Goal: Task Accomplishment & Management: Use online tool/utility

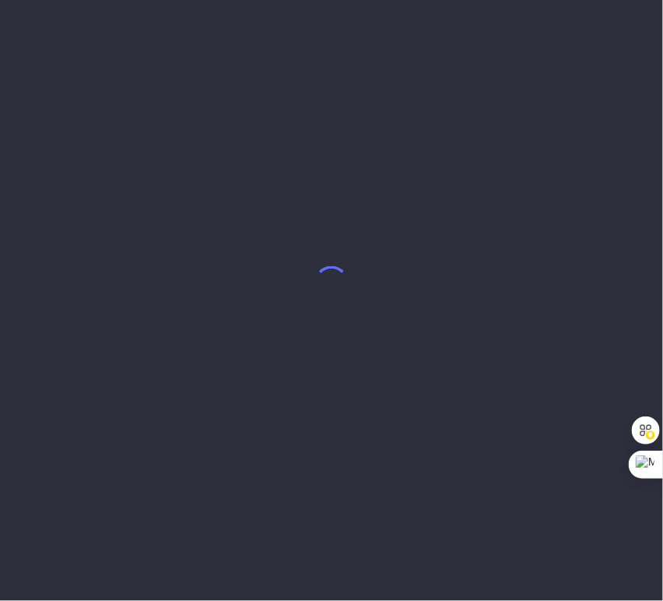
select select "7"
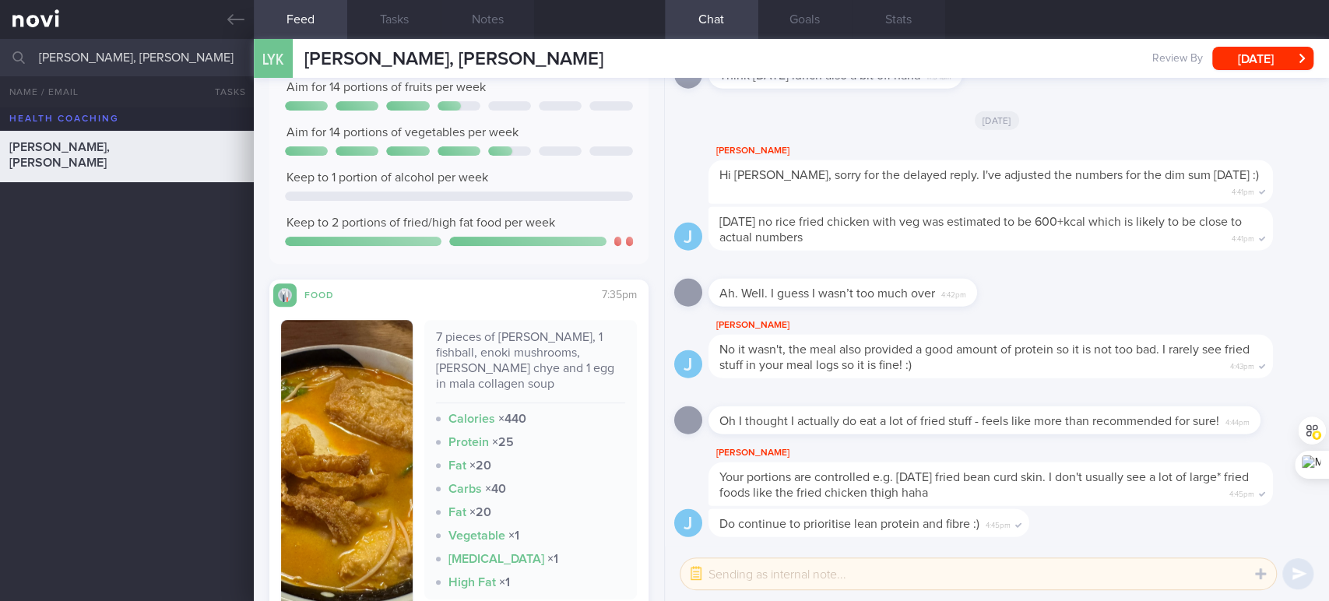
scroll to position [461, 0]
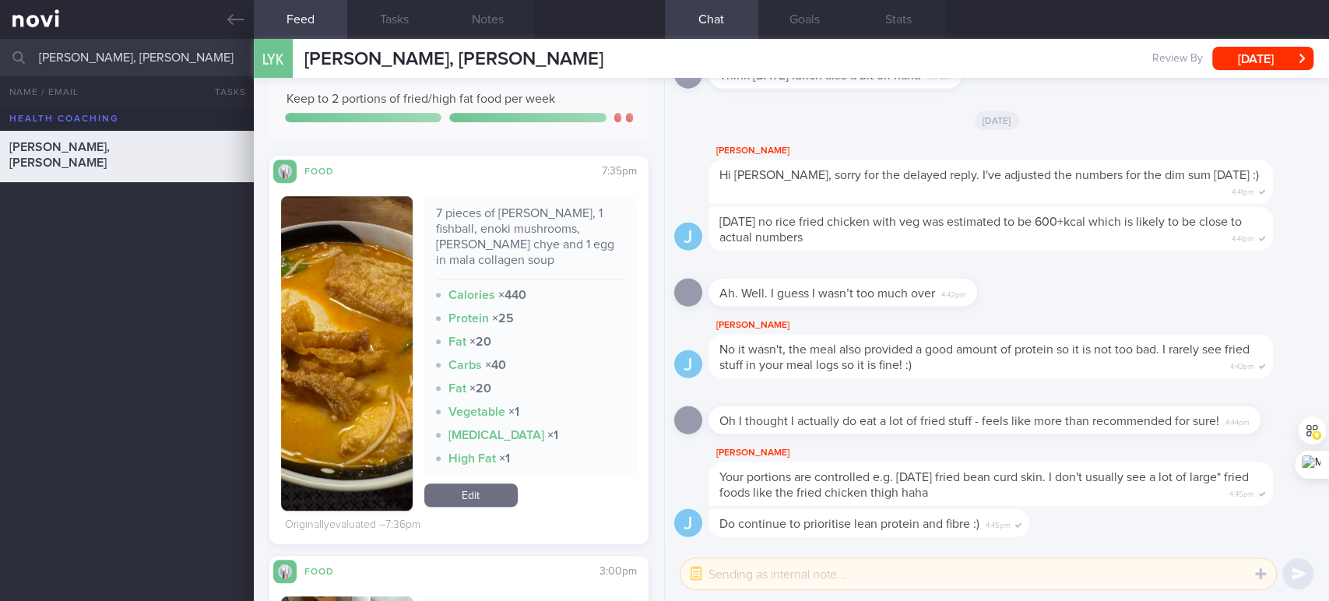
click at [511, 225] on div "7 pieces of [PERSON_NAME], 1 fishball, enoki mushrooms, [PERSON_NAME] chye and …" at bounding box center [530, 243] width 189 height 74
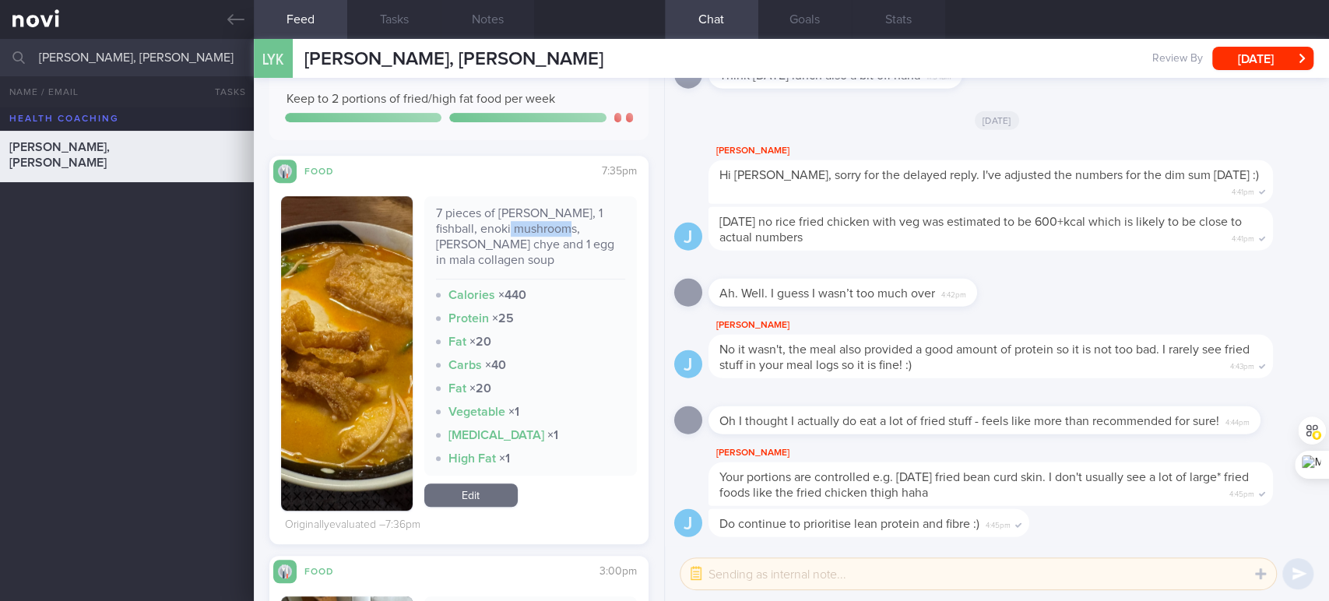
click at [511, 225] on div "7 pieces of [PERSON_NAME], 1 fishball, enoki mushrooms, [PERSON_NAME] chye and …" at bounding box center [530, 243] width 189 height 74
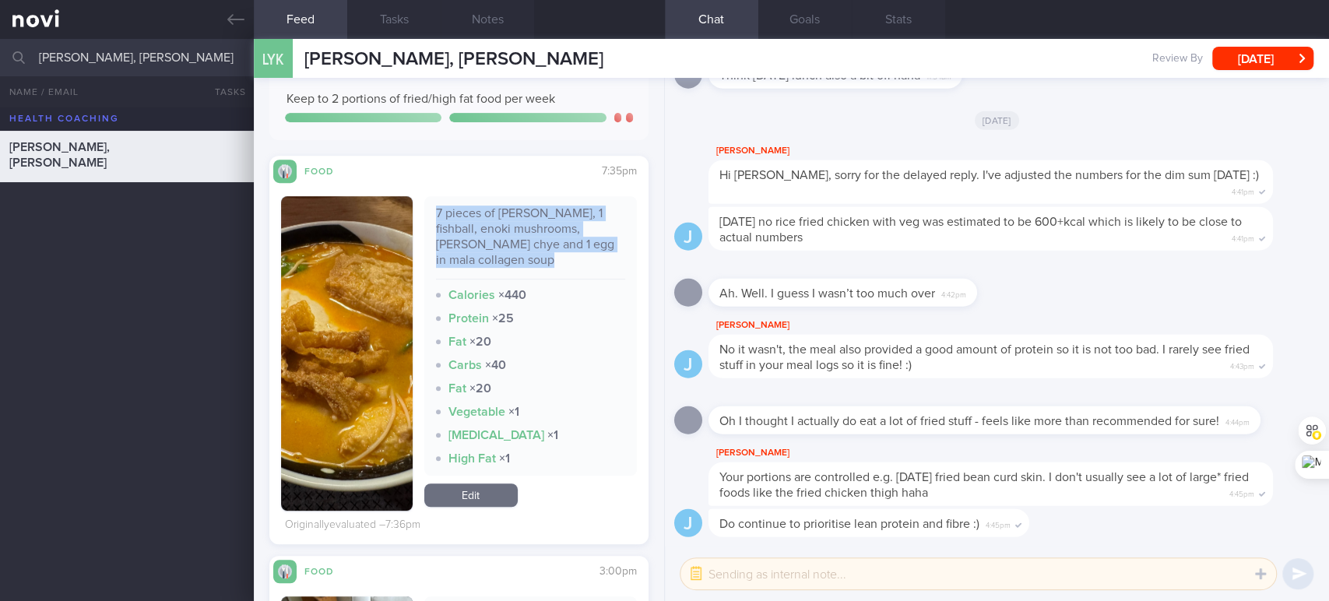
click at [511, 225] on div "7 pieces of [PERSON_NAME], 1 fishball, enoki mushrooms, [PERSON_NAME] chye and …" at bounding box center [530, 243] width 189 height 74
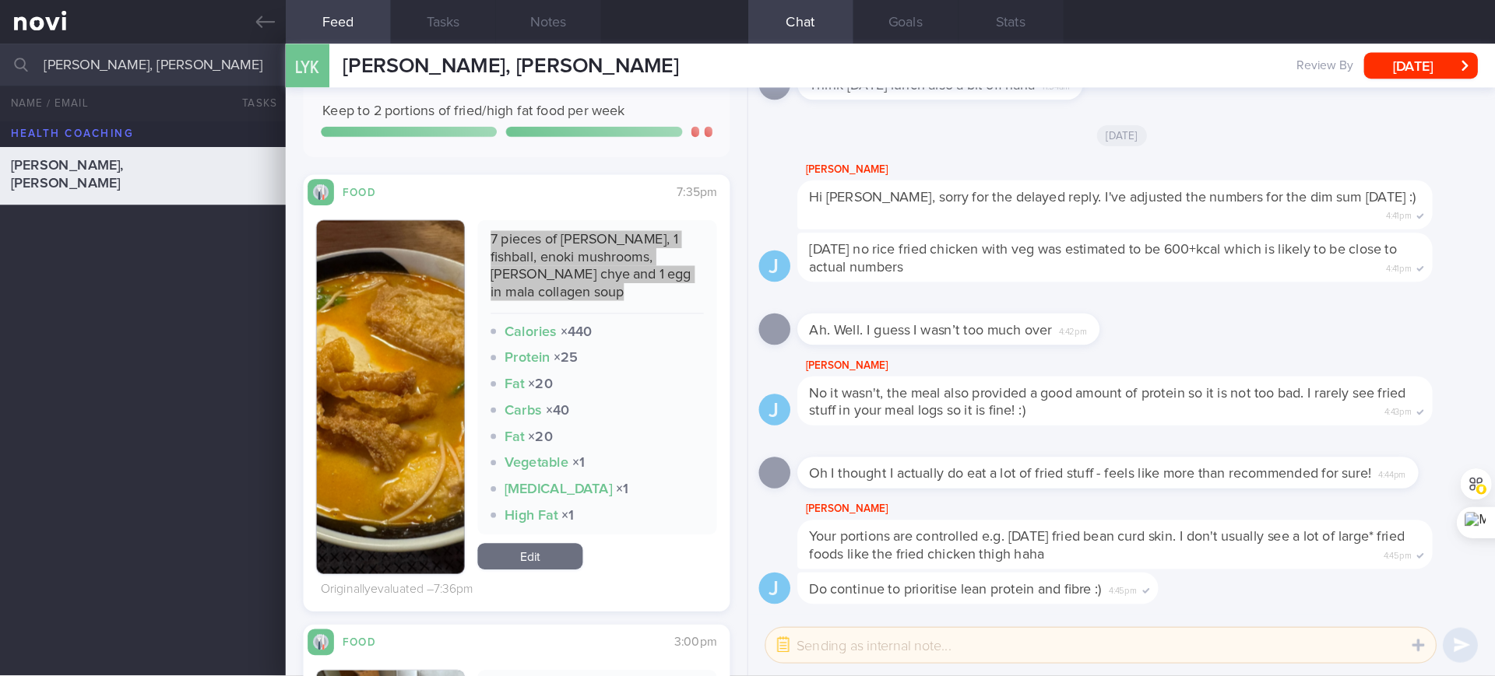
scroll to position [486, 0]
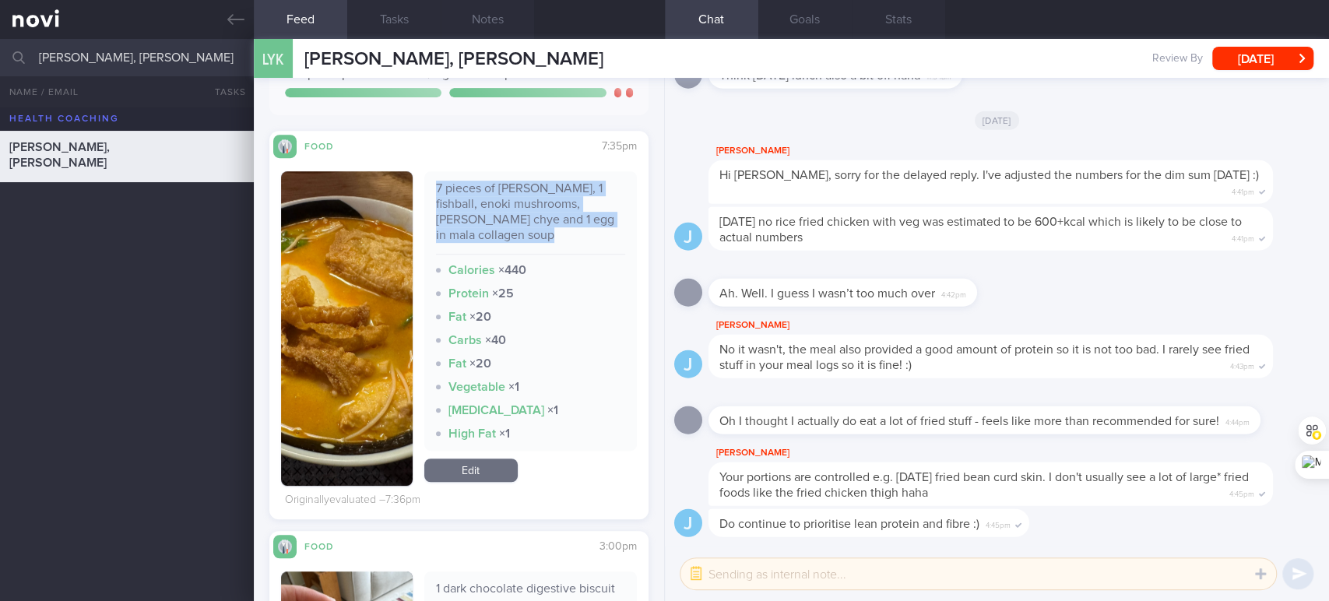
click at [382, 311] on button "button" at bounding box center [347, 328] width 132 height 314
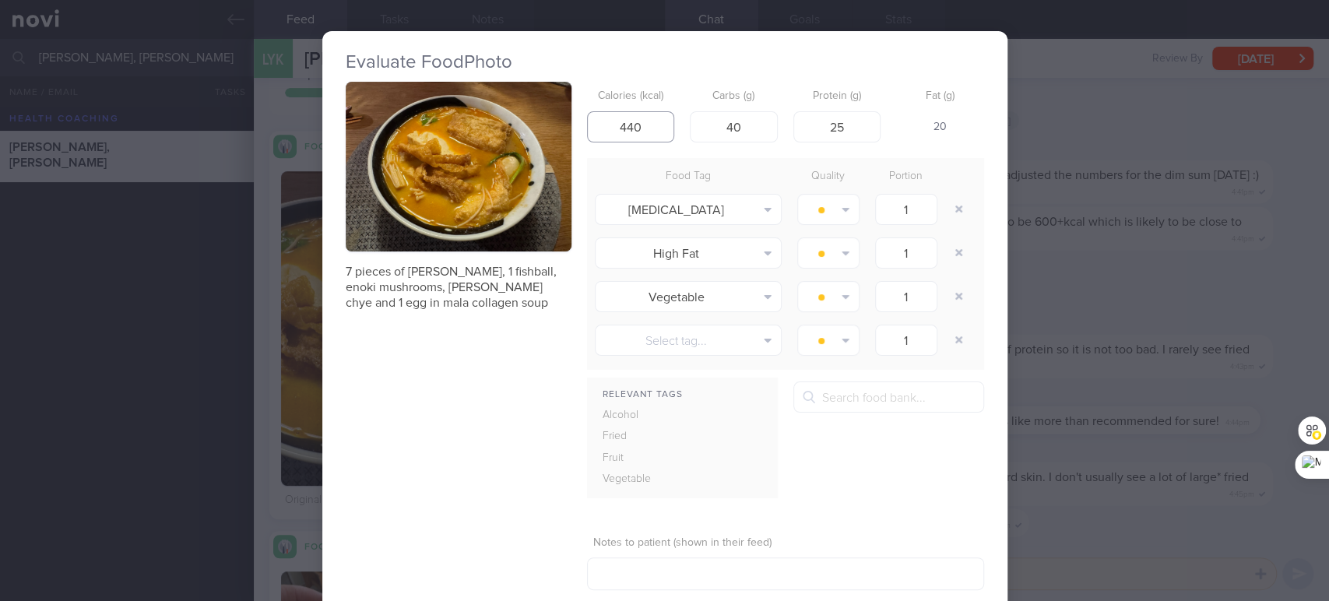
click at [662, 137] on input "440" at bounding box center [631, 126] width 88 height 31
type input "62"
click at [662, 191] on div "Evaluate Food Photo 7 pieces of yong tau foo, 1 fishball, enoki mushrooms, [PER…" at bounding box center [664, 300] width 1329 height 601
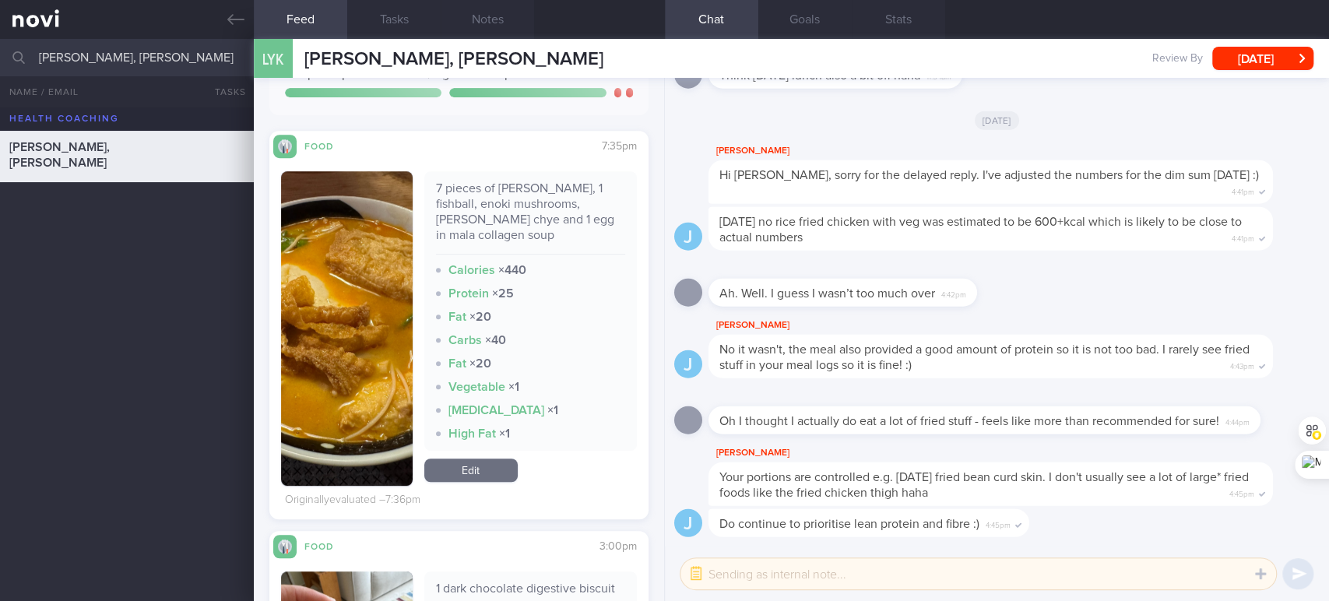
drag, startPoint x: 470, startPoint y: 476, endPoint x: 472, endPoint y: 411, distance: 65.4
click at [470, 476] on link "Edit" at bounding box center [470, 469] width 93 height 23
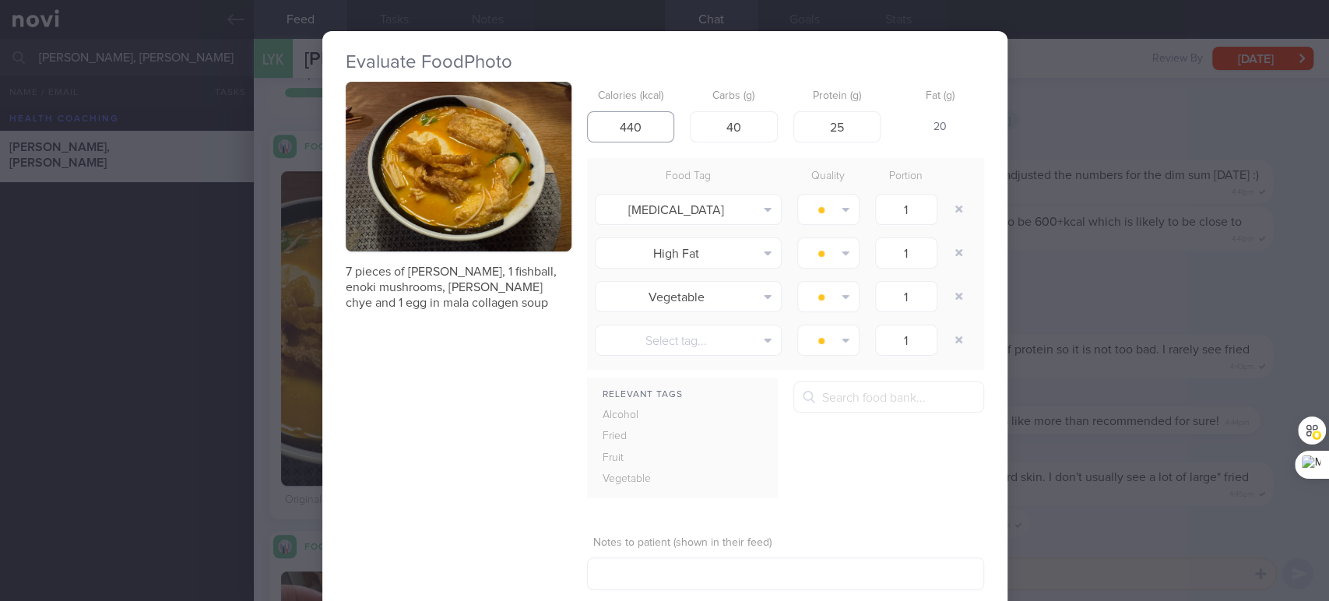
click at [621, 128] on input "440" at bounding box center [631, 126] width 88 height 31
type input "483"
type input "48"
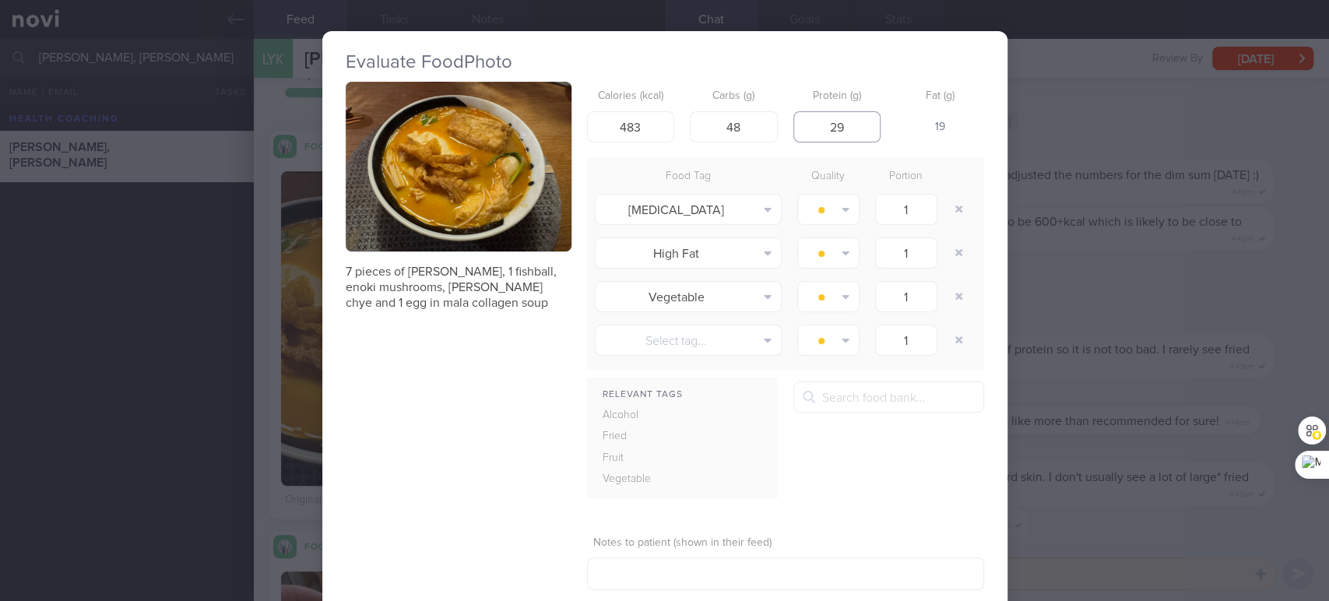
type input "29"
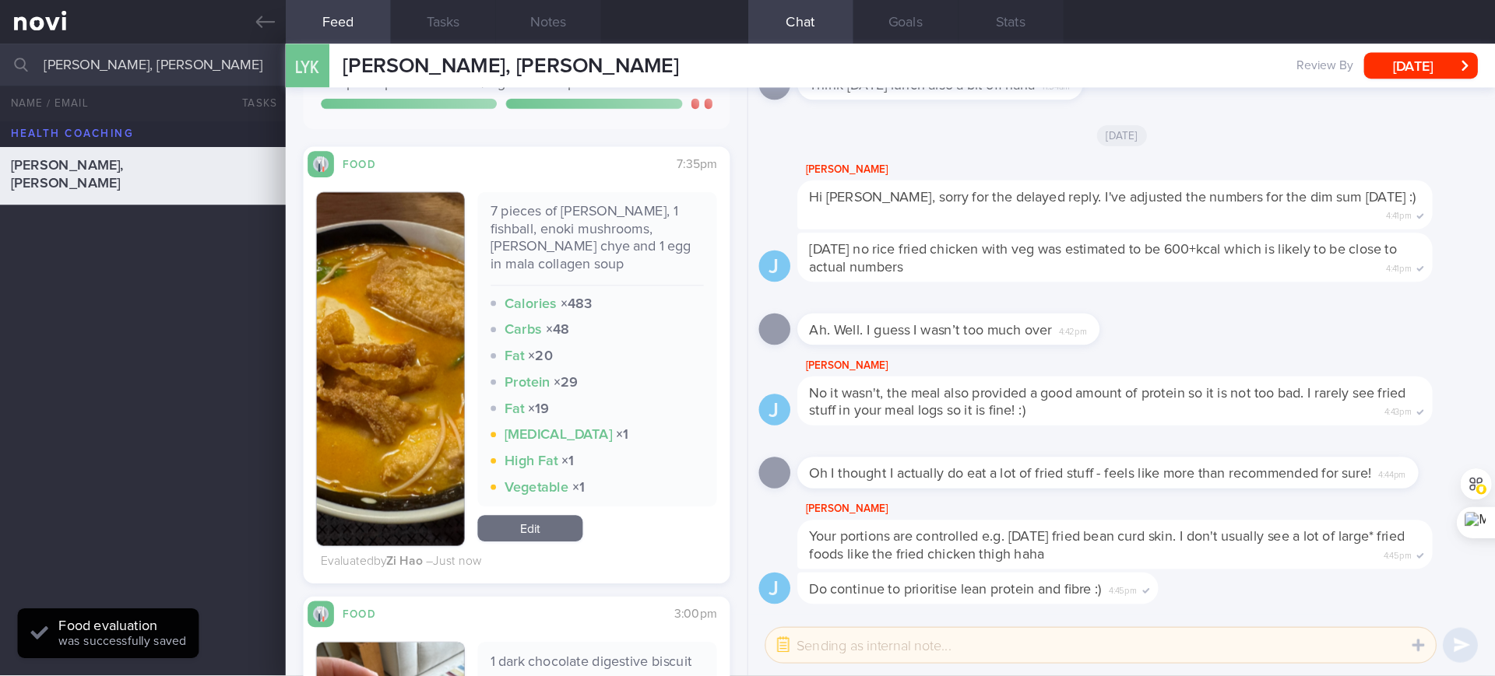
scroll to position [486, 0]
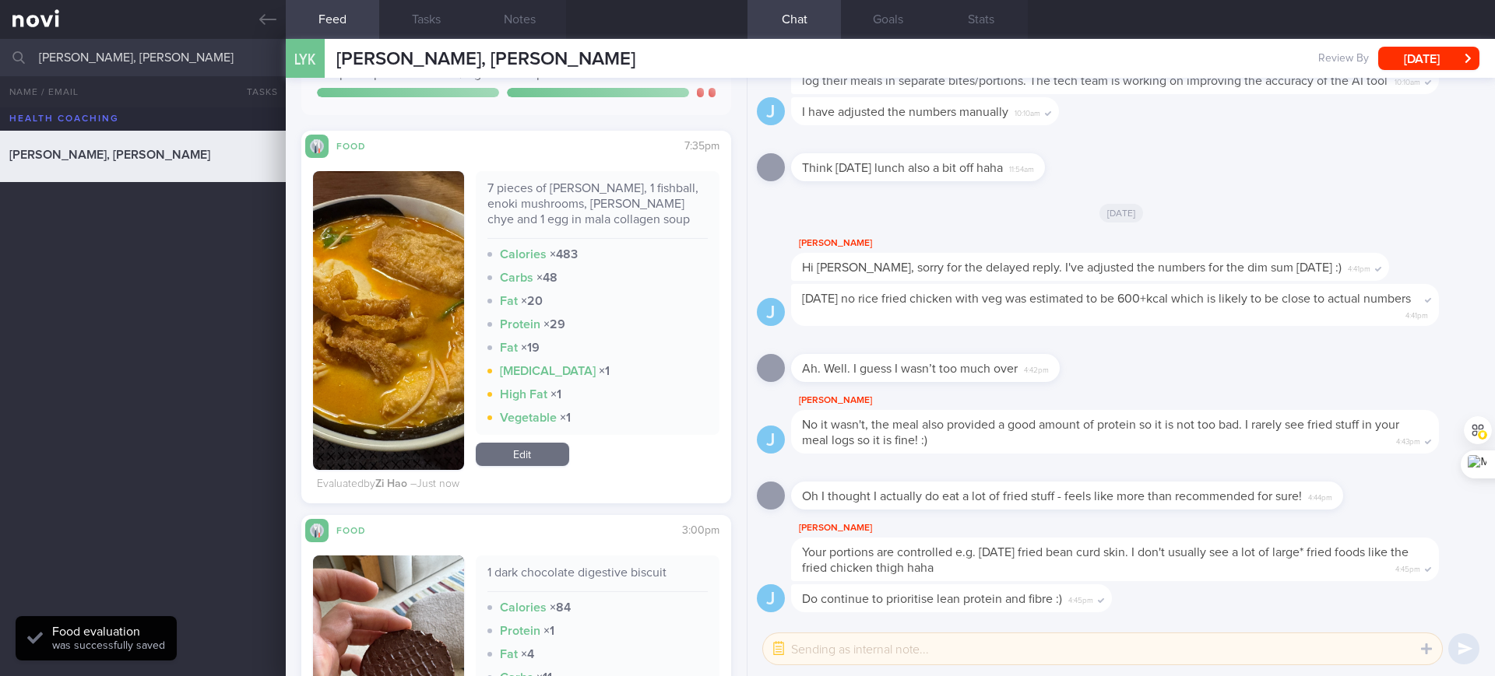
drag, startPoint x: 44, startPoint y: 38, endPoint x: 940, endPoint y: 331, distance: 943.3
click at [662, 331] on div "J [DATE] no rice fried chicken with veg was estimated to be 600+kcal which is l…" at bounding box center [1121, 310] width 729 height 52
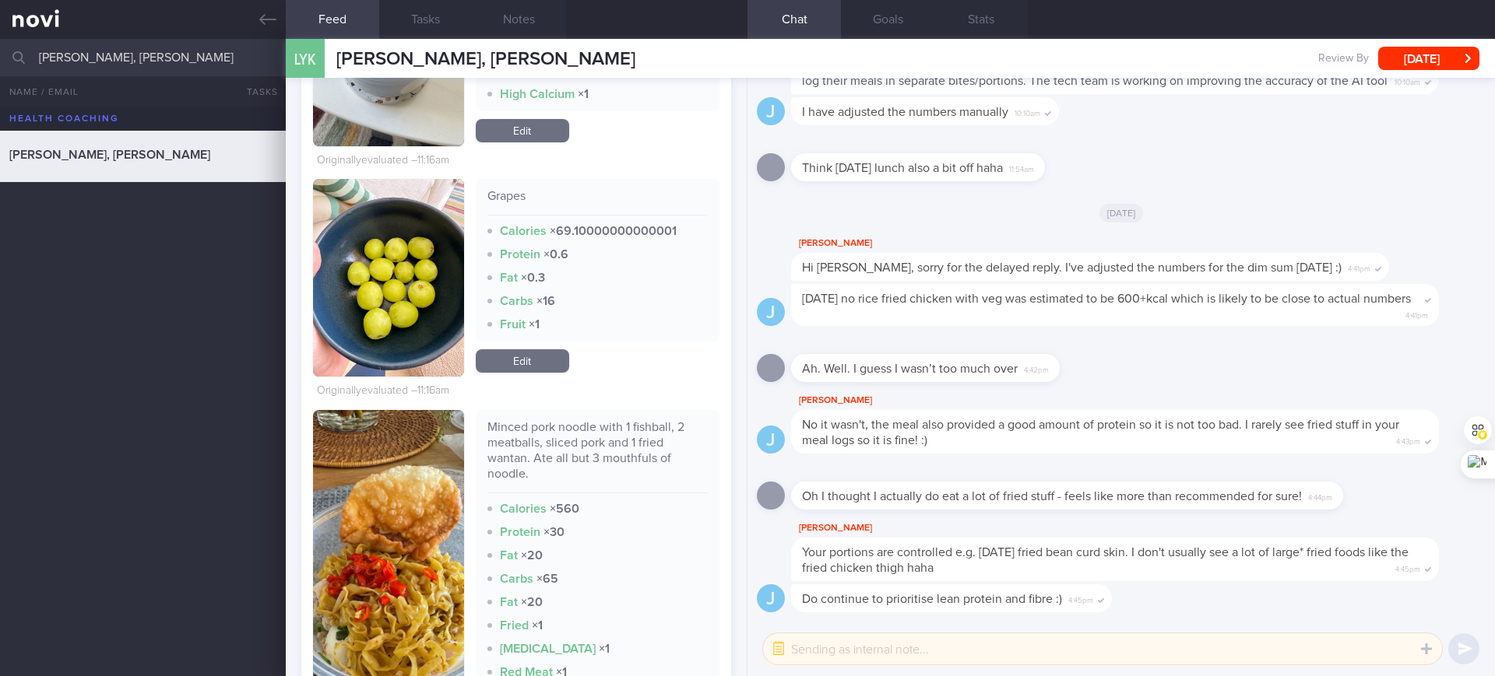
scroll to position [1802, 0]
click at [529, 374] on div "Grapes Calories × 69.10000000000001 Protein × 0.6 Fat × 0.3 Carbs × 16 Fruit × …" at bounding box center [598, 279] width 244 height 198
click at [529, 366] on link "Edit" at bounding box center [522, 361] width 93 height 23
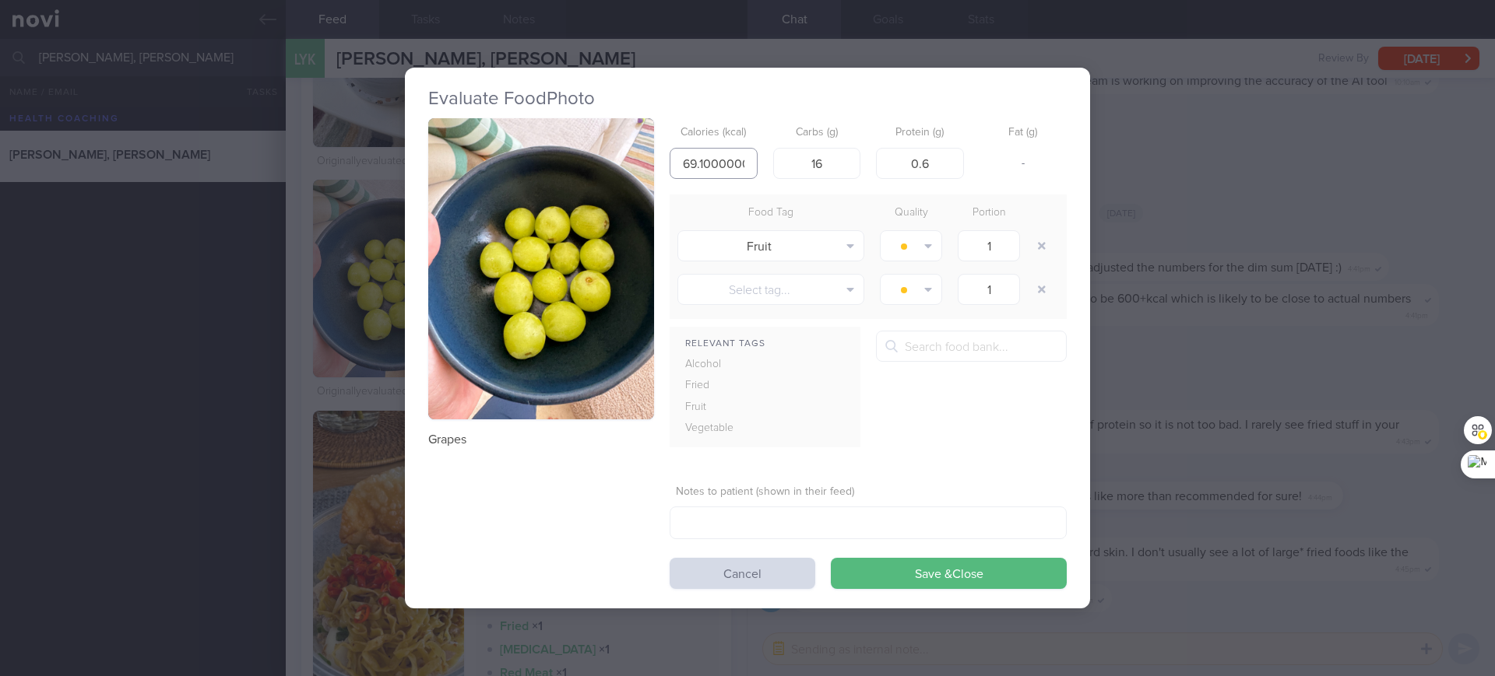
click at [662, 169] on input "69.10000000000001" at bounding box center [713, 163] width 88 height 31
type input "69"
click at [662, 558] on button "Save & Close" at bounding box center [949, 573] width 236 height 31
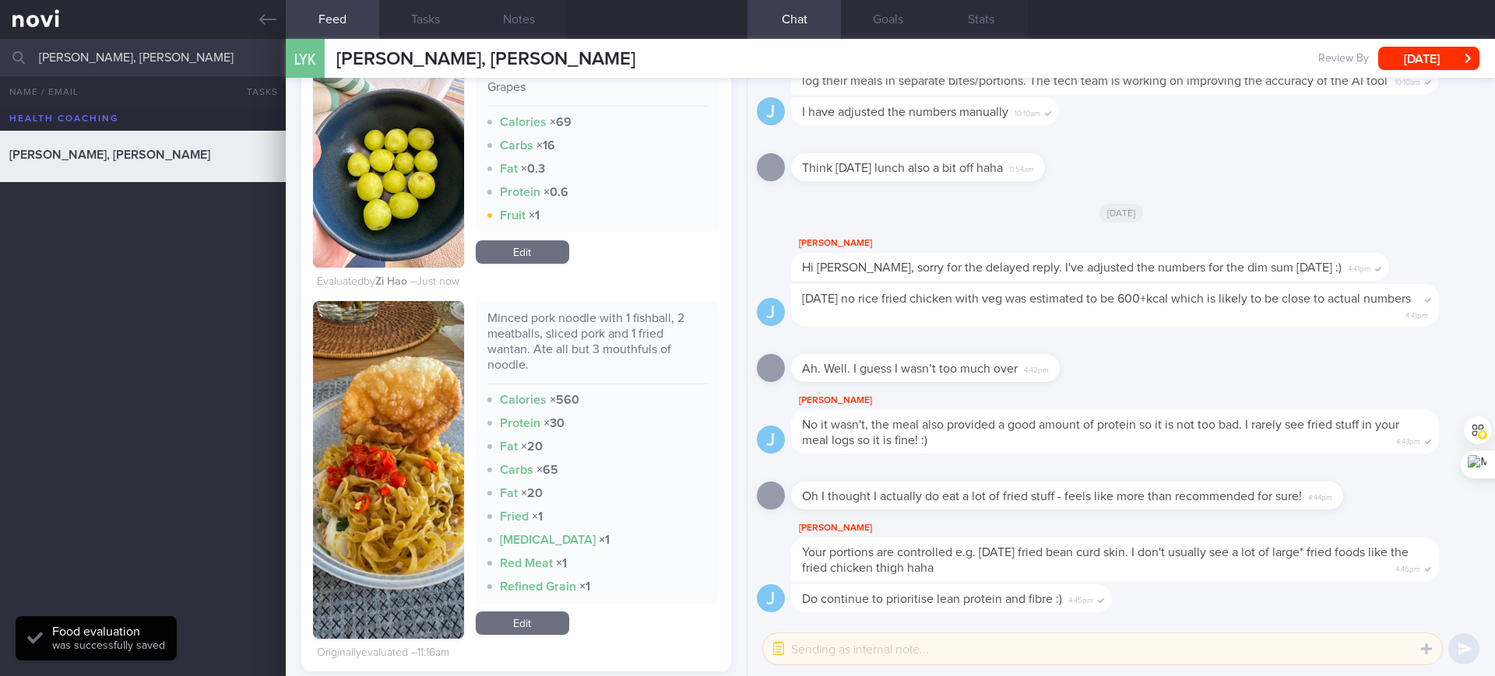
scroll to position [1959, 0]
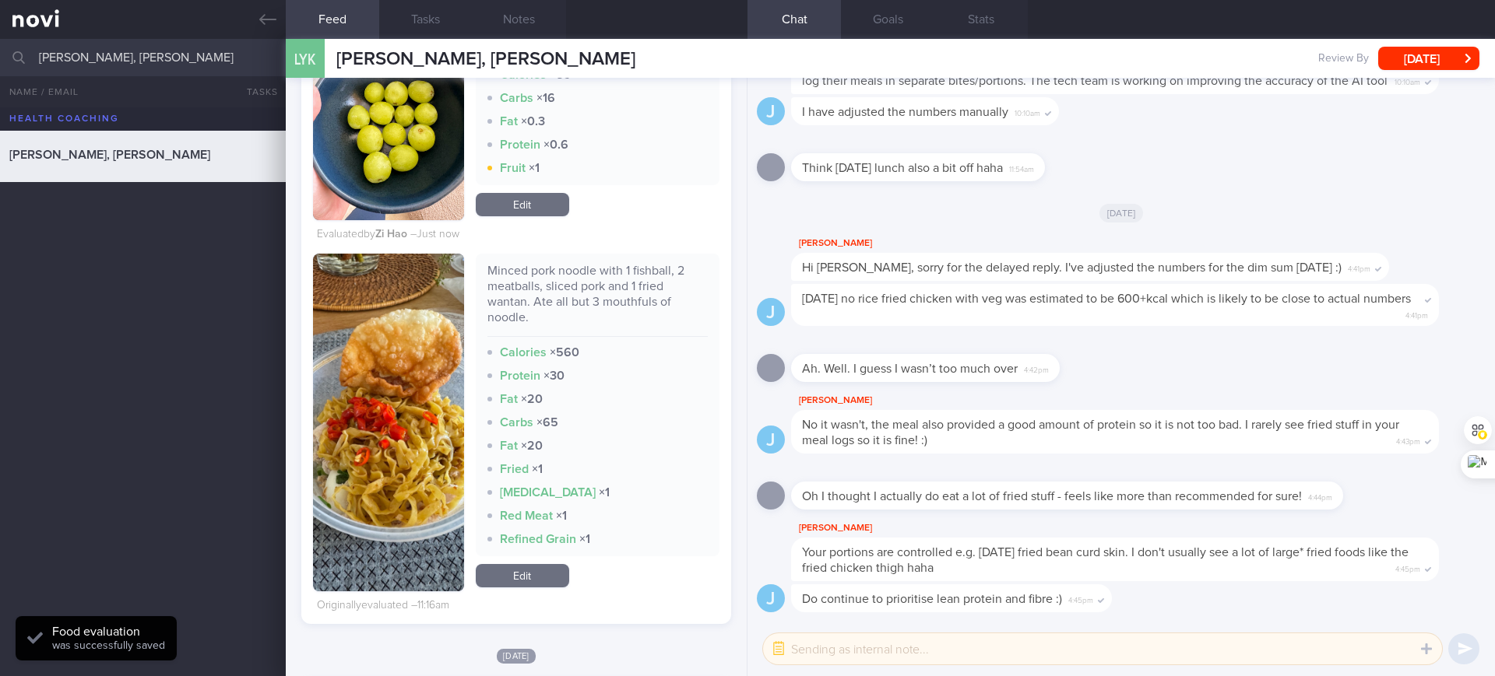
click at [601, 301] on div "Minced pork noodle with 1 fishball, 2 meatballs, sliced pork and 1 fried wantan…" at bounding box center [597, 300] width 221 height 74
copy div "Minced pork noodle with 1 fishball, 2 meatballs, sliced pork and 1 fried wantan…"
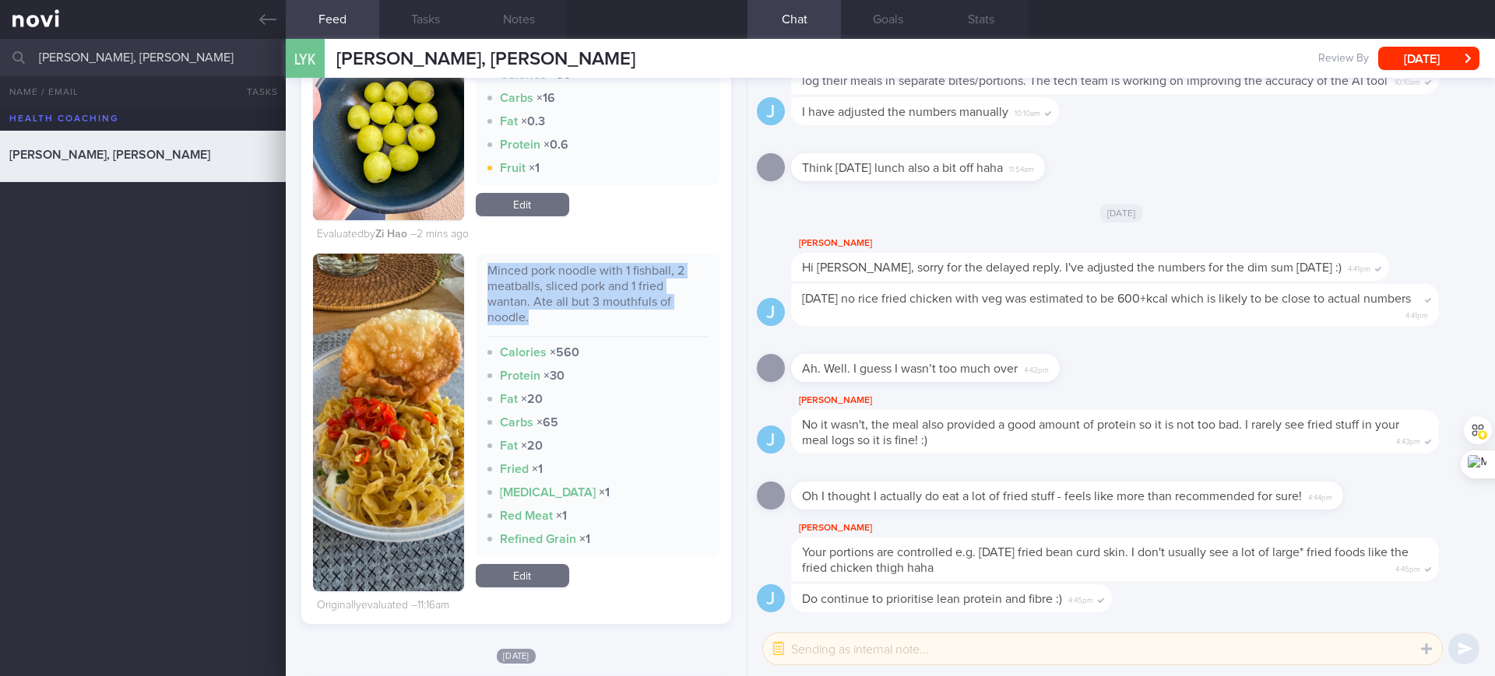
drag, startPoint x: 538, startPoint y: 574, endPoint x: 643, endPoint y: 146, distance: 441.6
click at [538, 574] on link "Edit" at bounding box center [522, 575] width 93 height 23
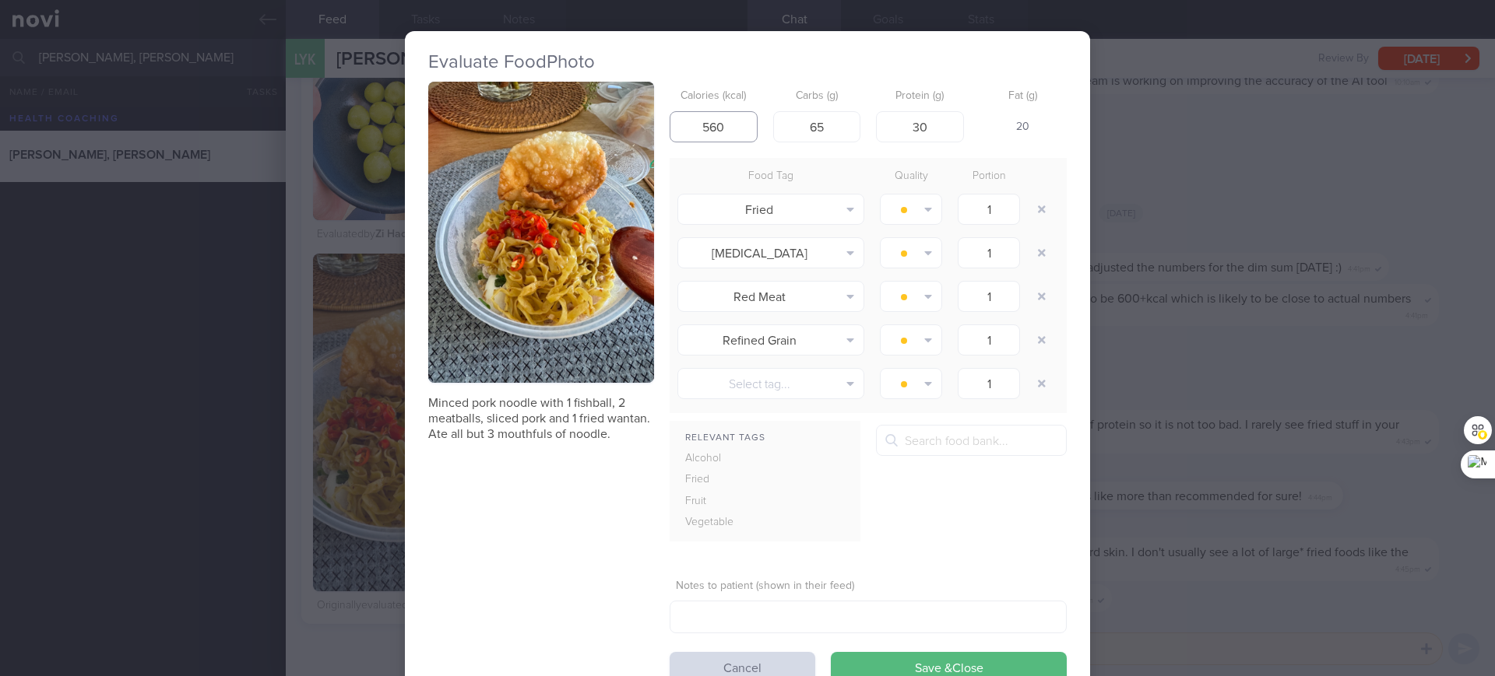
click at [662, 131] on input "560" at bounding box center [713, 126] width 88 height 31
type input "8"
type input "832"
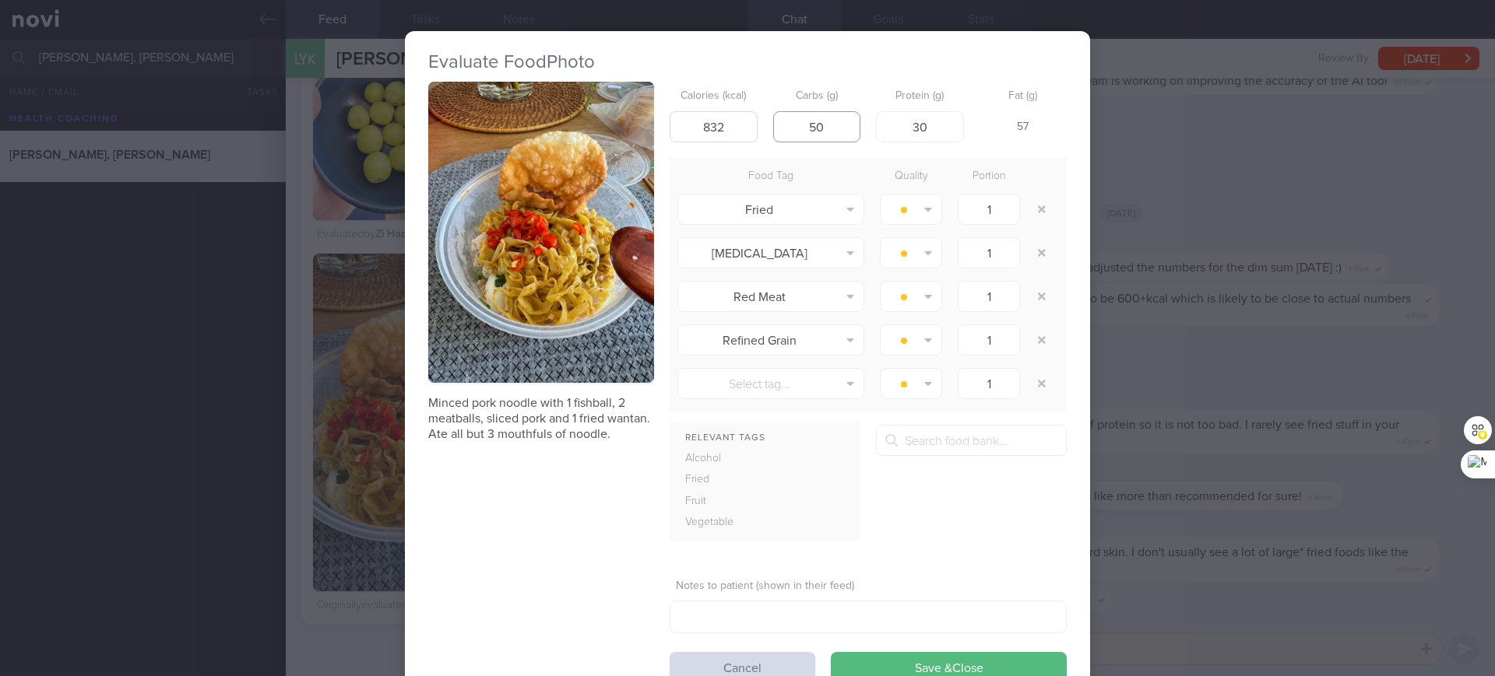
type input "50"
type input "4"
type input "27"
click at [662, 600] on button "Save & Close" at bounding box center [949, 667] width 236 height 31
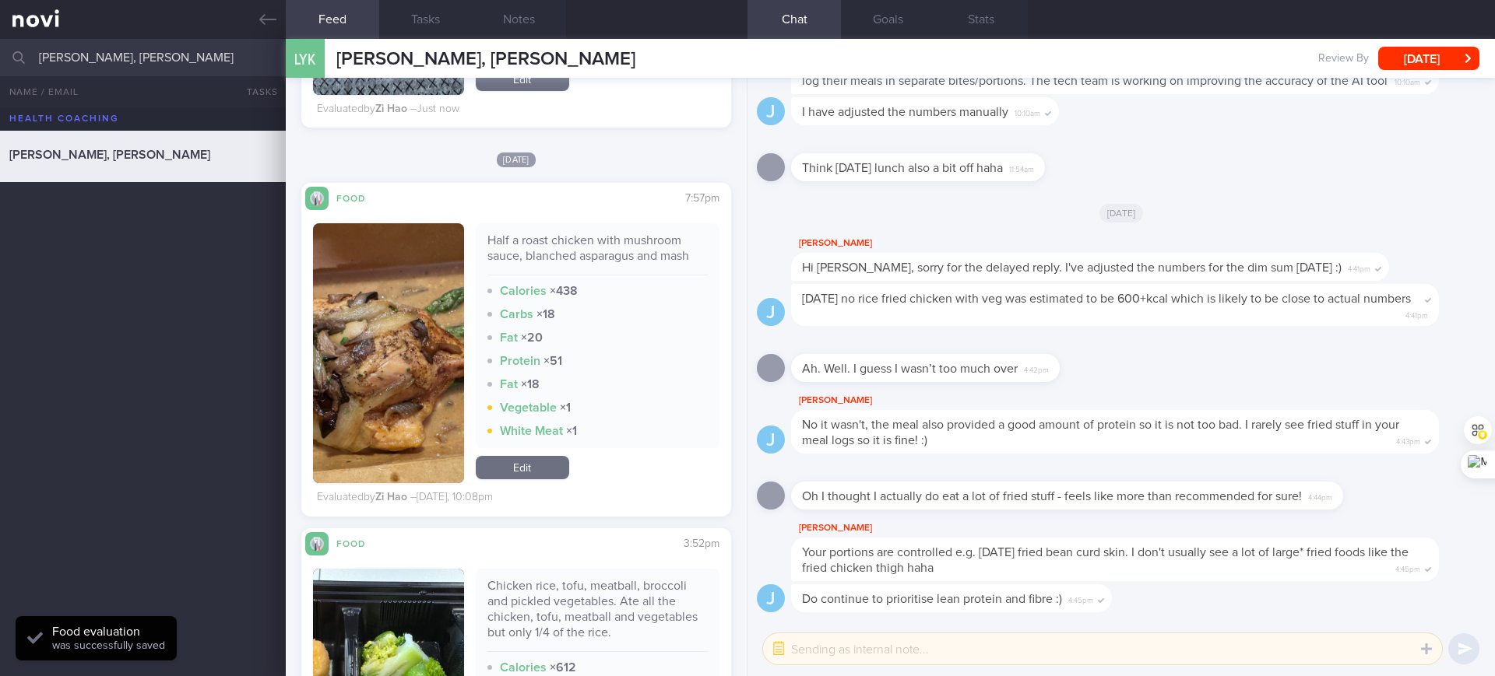
scroll to position [2457, 0]
click at [543, 256] on div "Half a roast chicken with mushroom sauce, blanched asparagus and mash" at bounding box center [597, 253] width 221 height 43
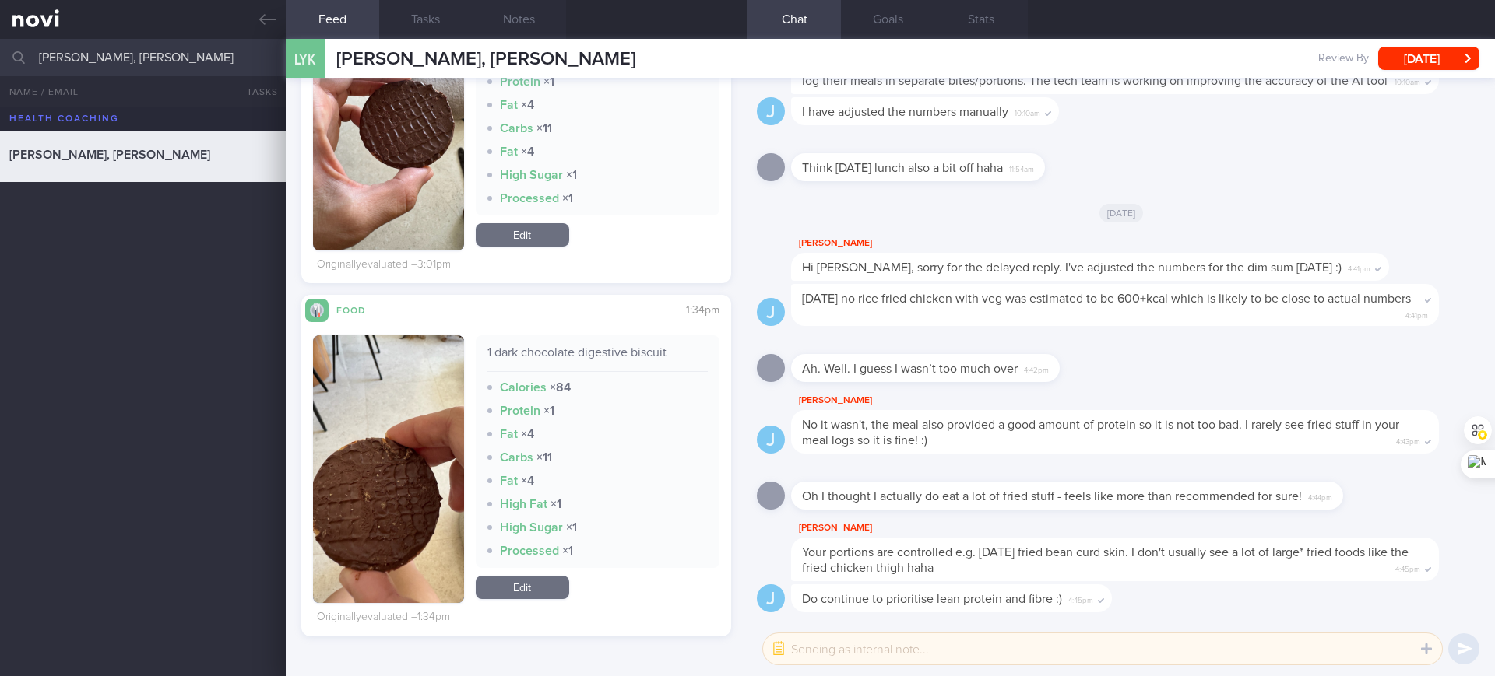
scroll to position [0, 0]
